Goal: Transaction & Acquisition: Purchase product/service

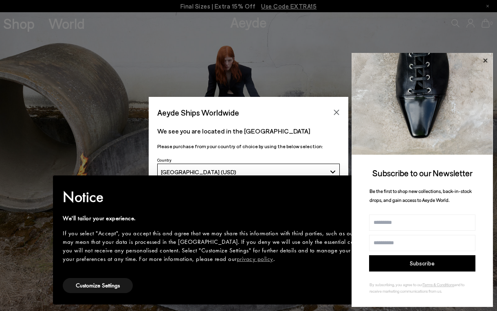
click at [484, 59] on icon at bounding box center [485, 60] width 4 height 4
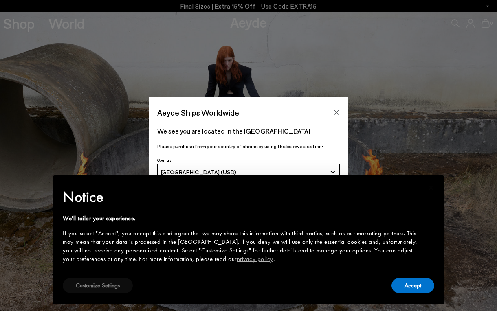
click at [87, 292] on button "Customize Settings" at bounding box center [98, 285] width 70 height 15
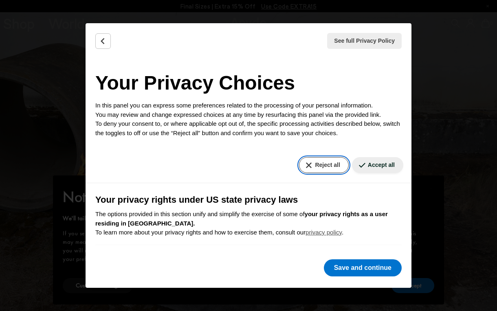
click at [306, 163] on button "Reject all" at bounding box center [323, 165] width 49 height 16
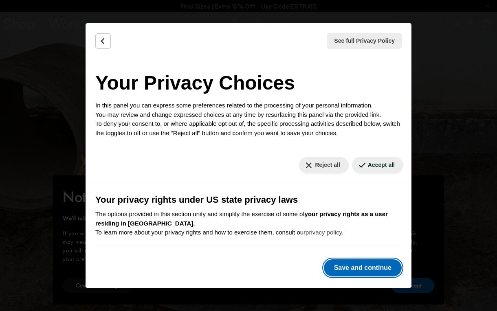
click at [341, 265] on button "Save and continue" at bounding box center [363, 267] width 78 height 17
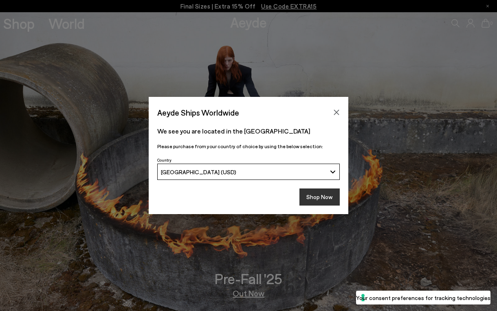
click at [310, 196] on button "Shop Now" at bounding box center [319, 197] width 40 height 17
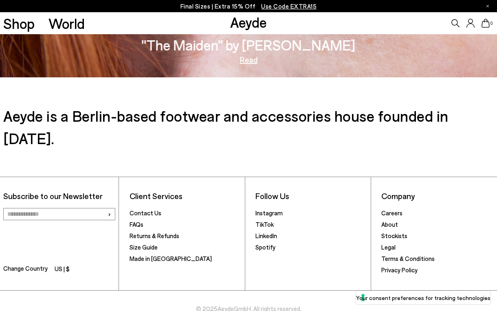
scroll to position [1290, 0]
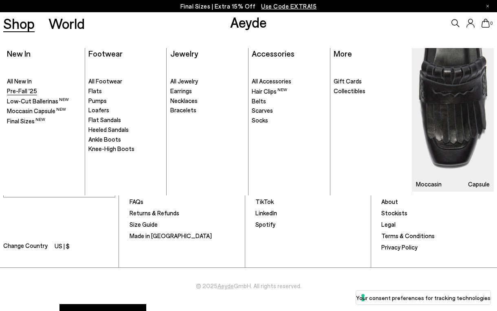
click at [15, 92] on span "Pre-Fall '25" at bounding box center [22, 90] width 30 height 7
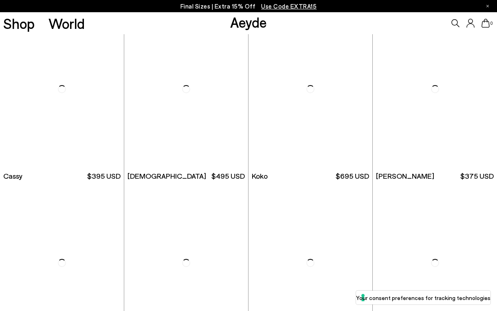
scroll to position [4042, 0]
